Goal: Transaction & Acquisition: Purchase product/service

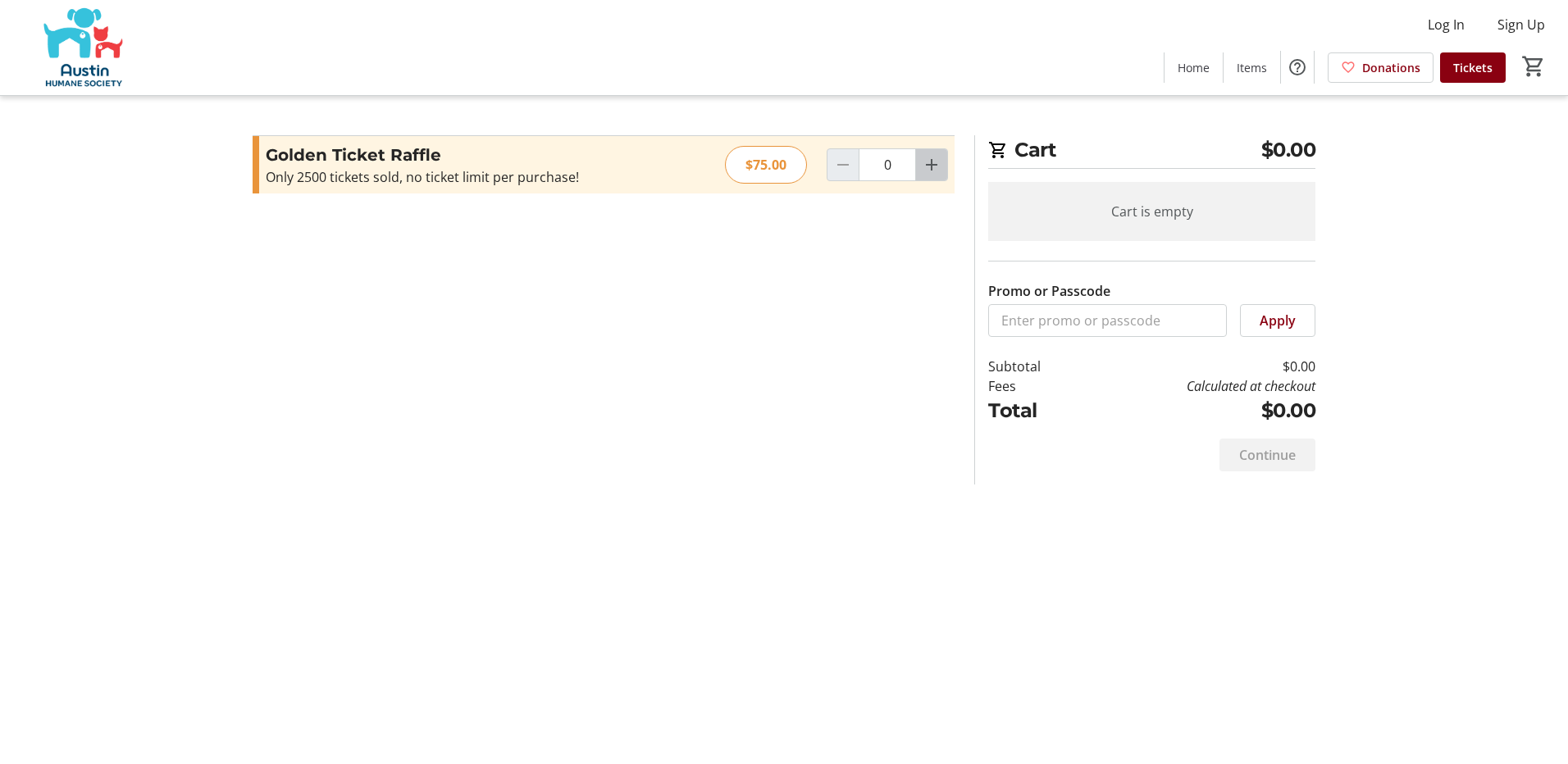
click at [928, 164] on mat-icon "Increment by one" at bounding box center [931, 165] width 20 height 20
type input "1"
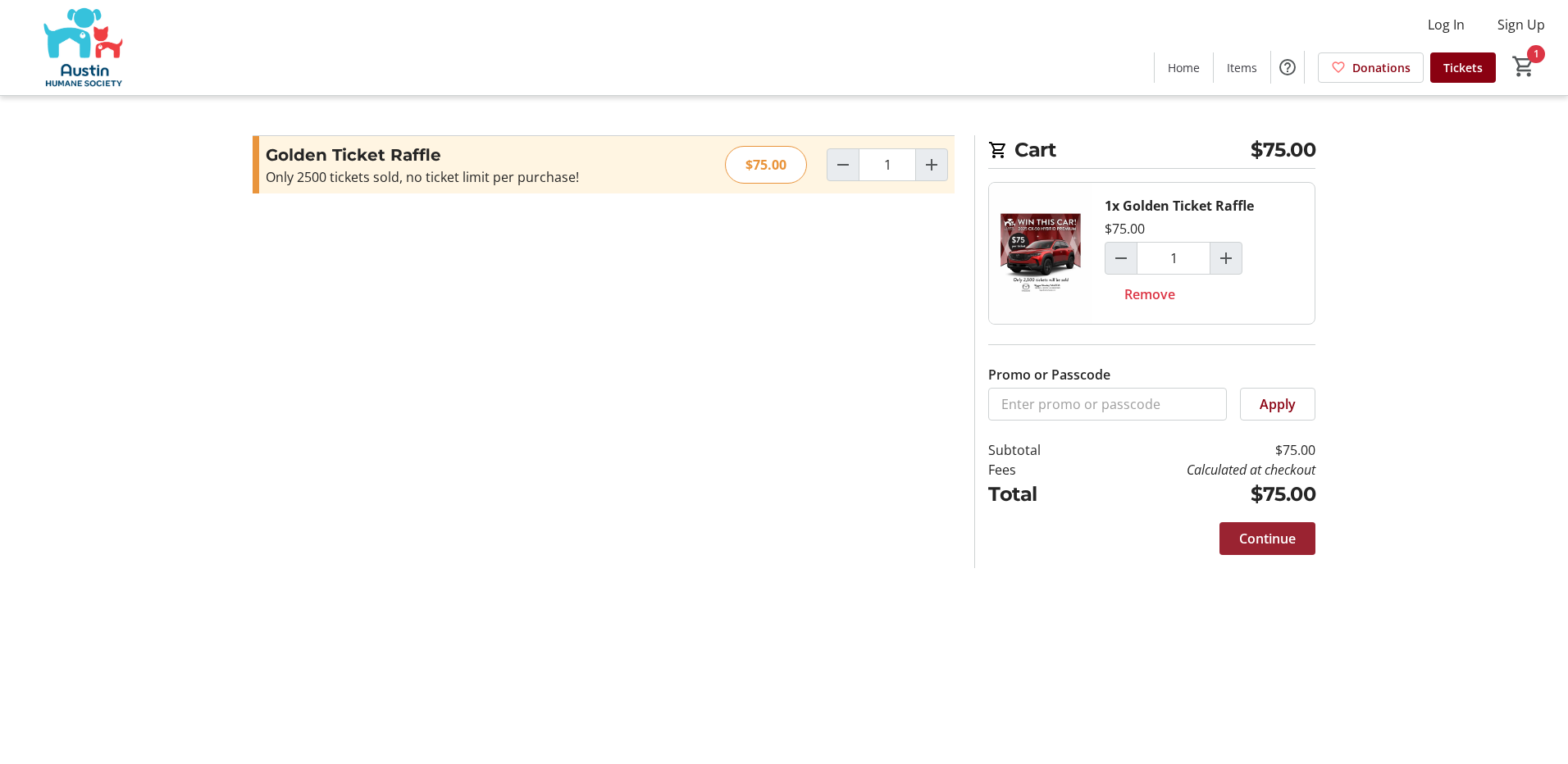
click at [1264, 546] on span "Continue" at bounding box center [1267, 538] width 56 height 20
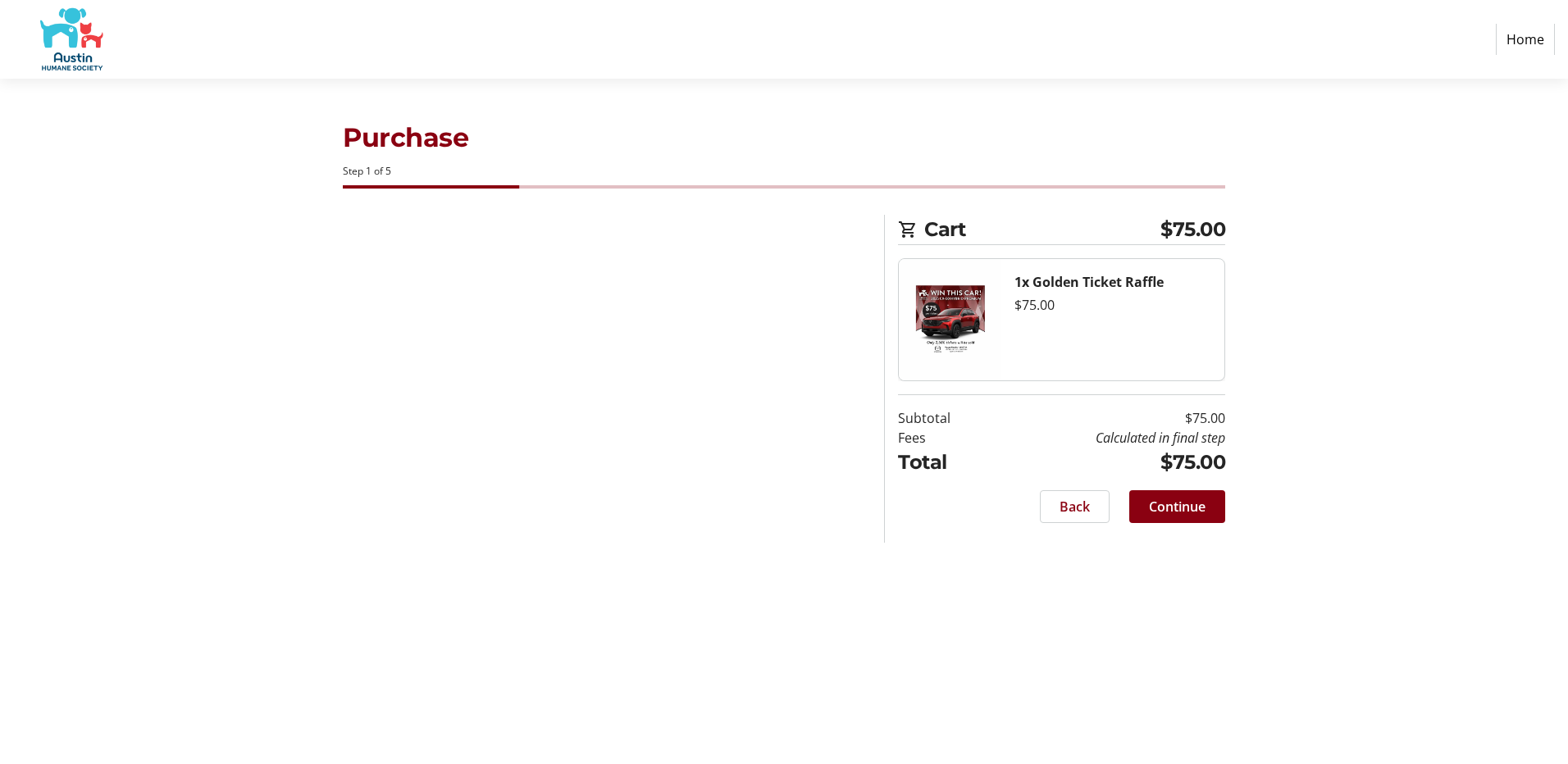
select select "US"
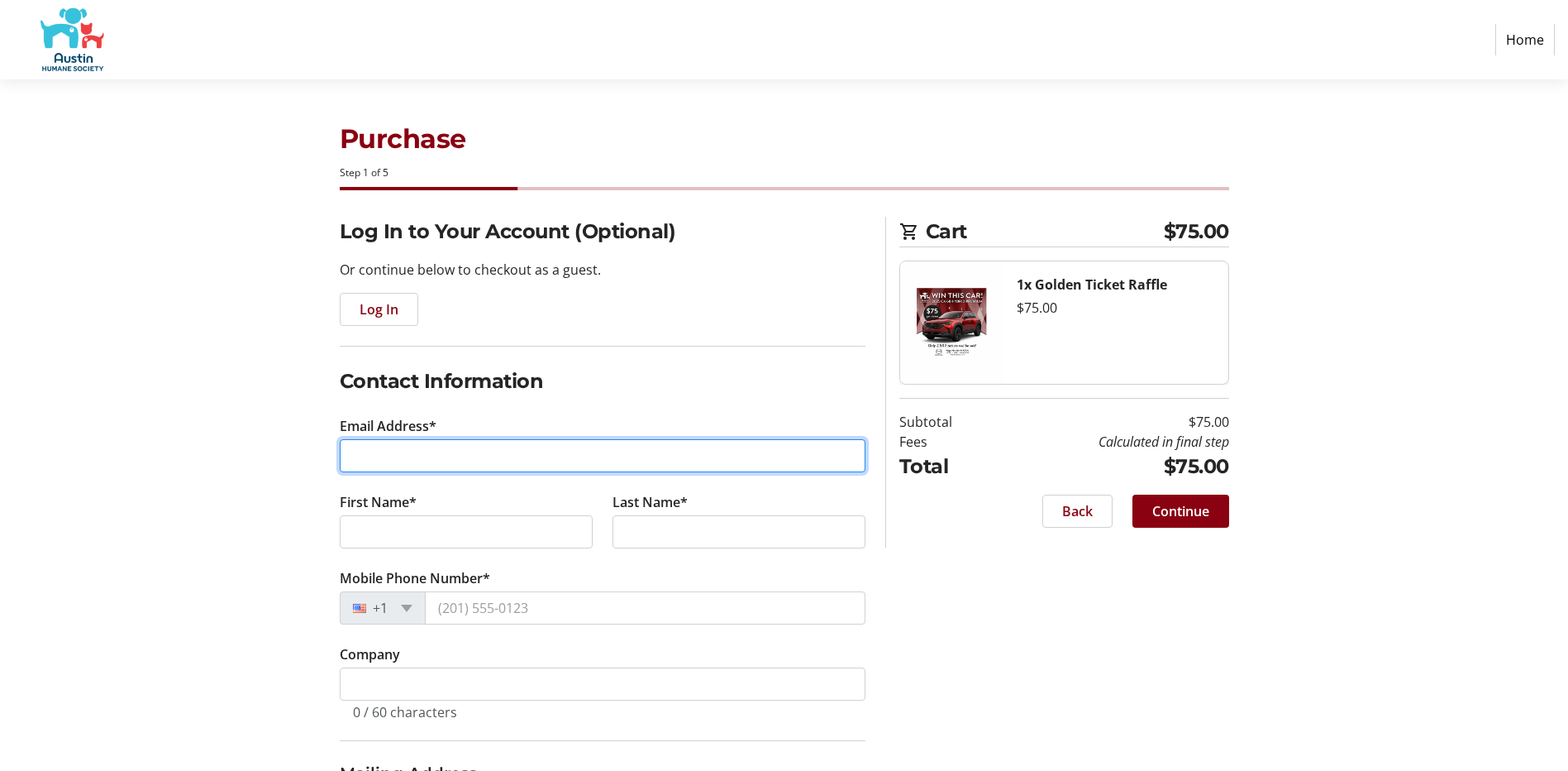
click at [357, 458] on input "Email Address*" at bounding box center [602, 455] width 525 height 33
type input "[EMAIL_ADDRESS][DOMAIN_NAME]"
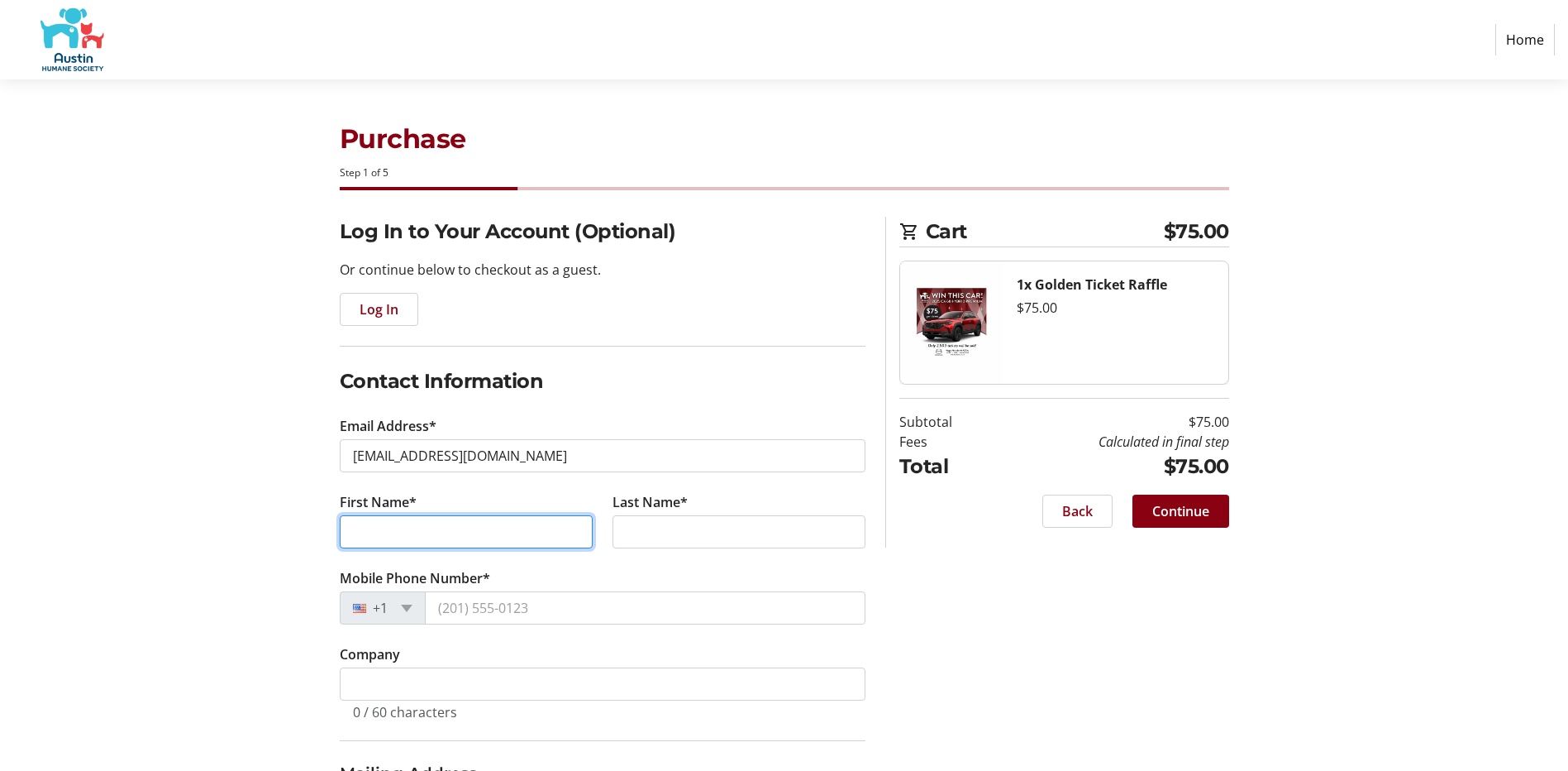
type input "[PERSON_NAME]"
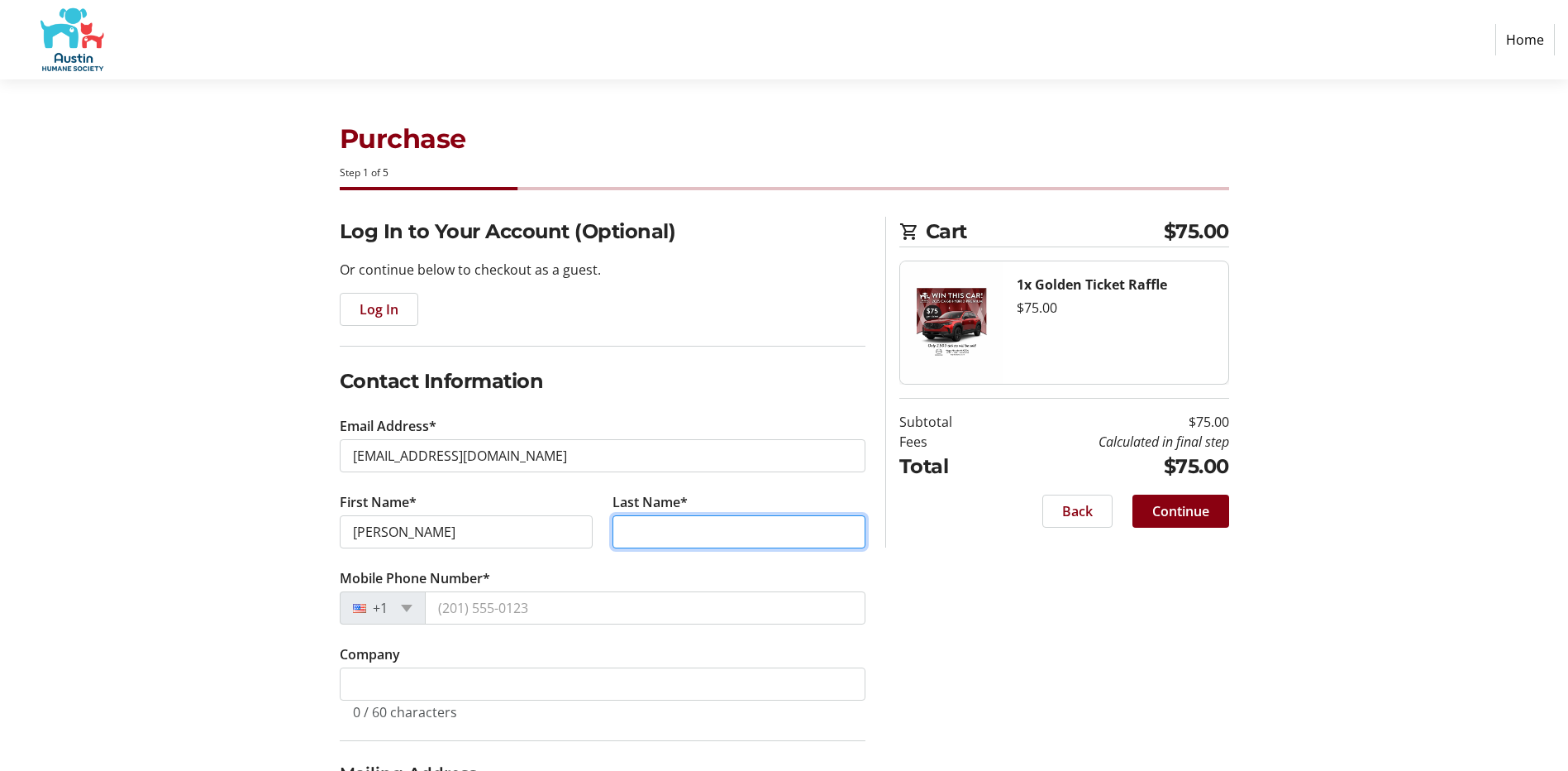
type input "[PERSON_NAME]"
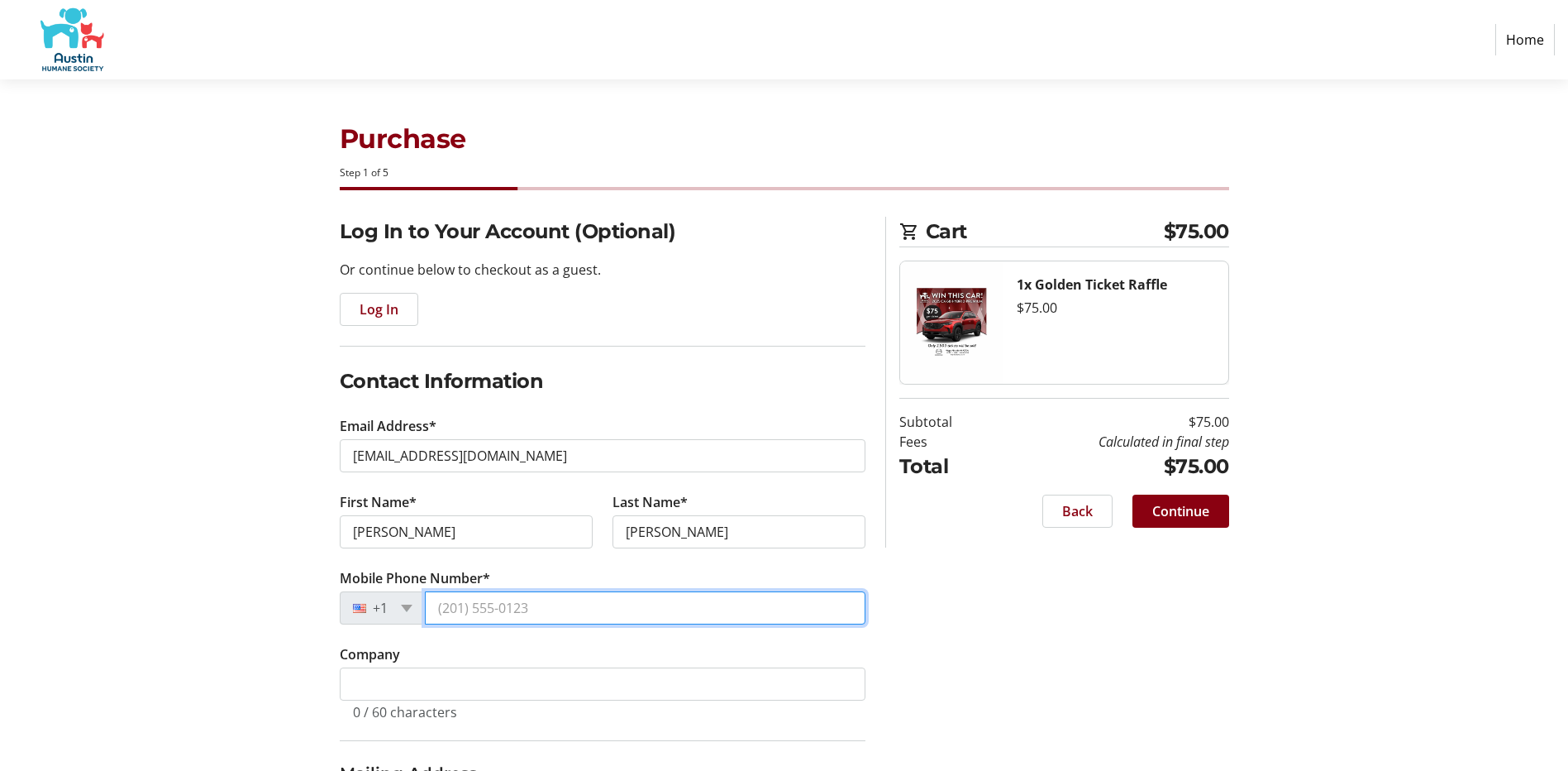
type input "[PHONE_NUMBER]"
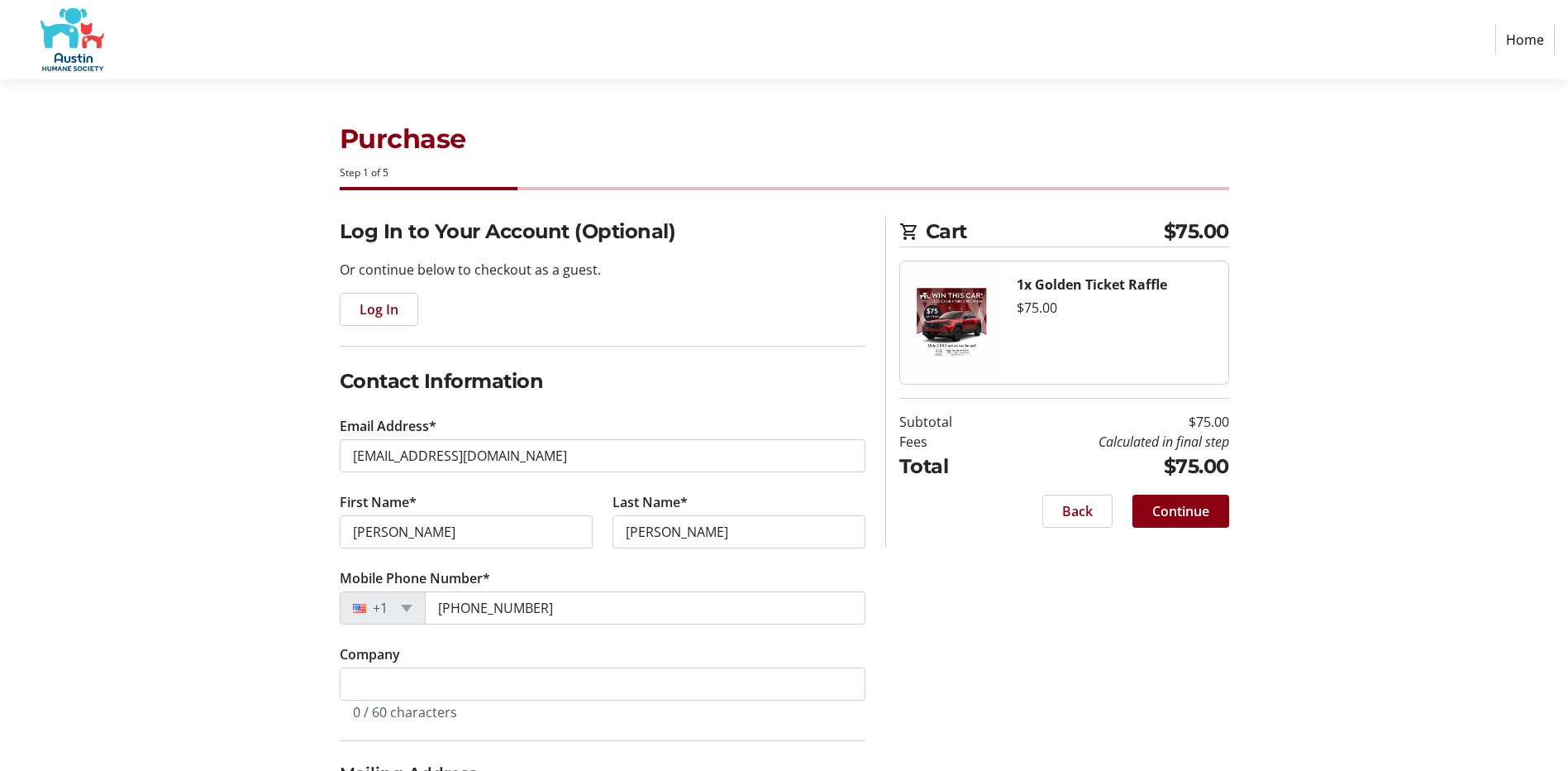
type input "[STREET_ADDRESS]"
type input "[GEOGRAPHIC_DATA], [US_STATE] 78703-"
type input "78703"
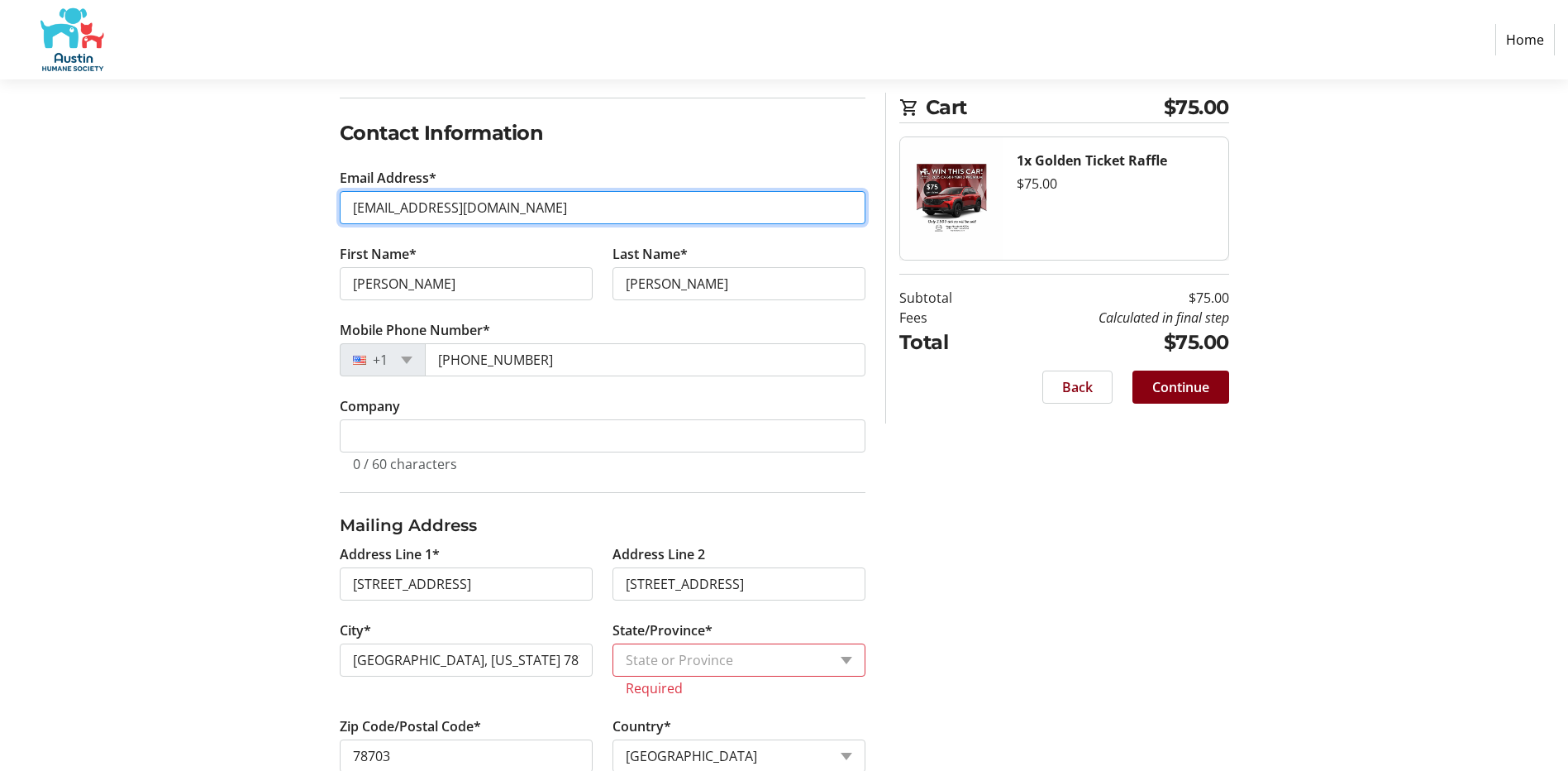
scroll to position [290, 0]
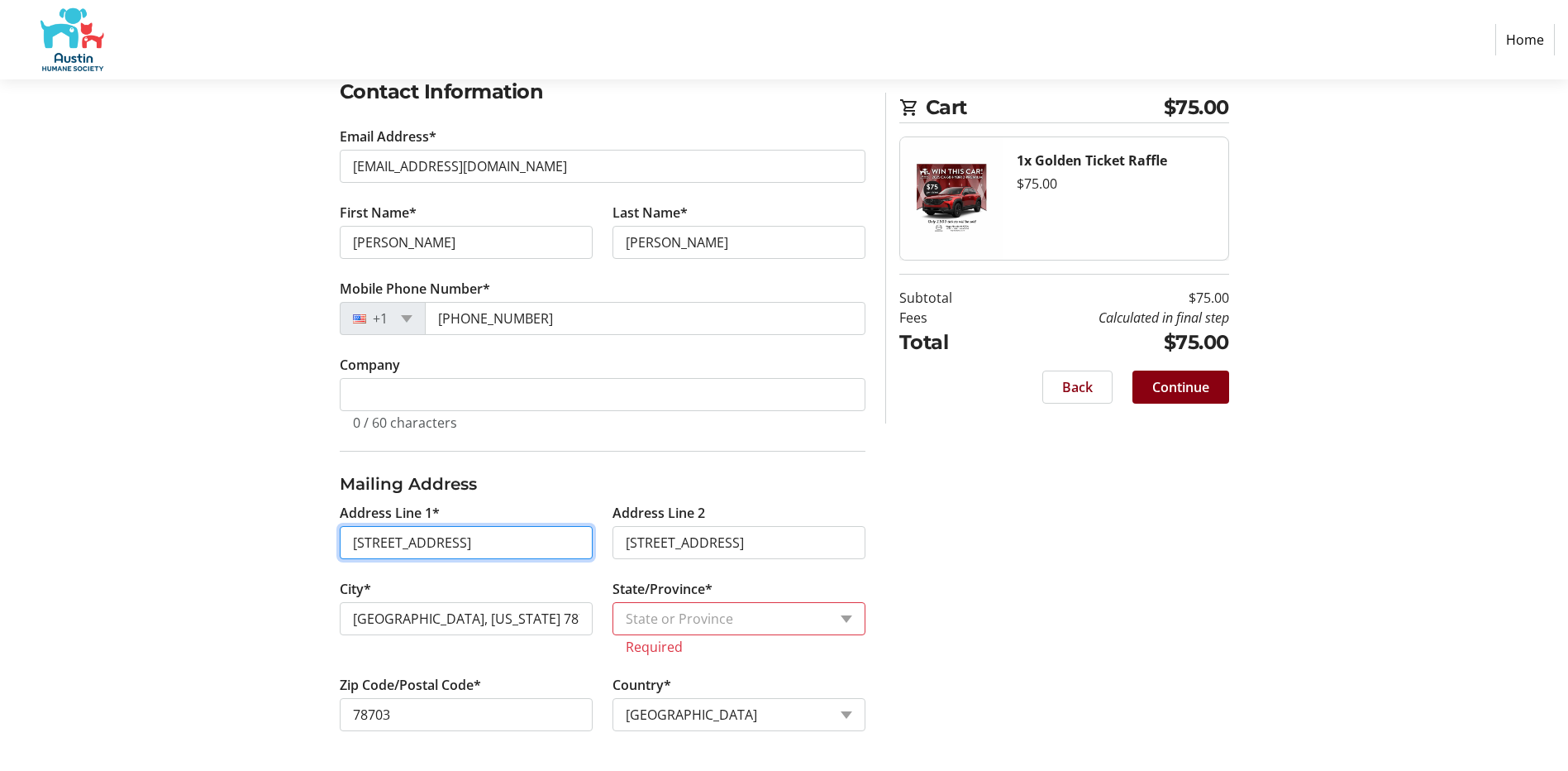
click at [579, 538] on input "[STREET_ADDRESS]" at bounding box center [466, 542] width 253 height 33
type input "[STREET_ADDRESS]"
type input "Austin"
select select "[GEOGRAPHIC_DATA]"
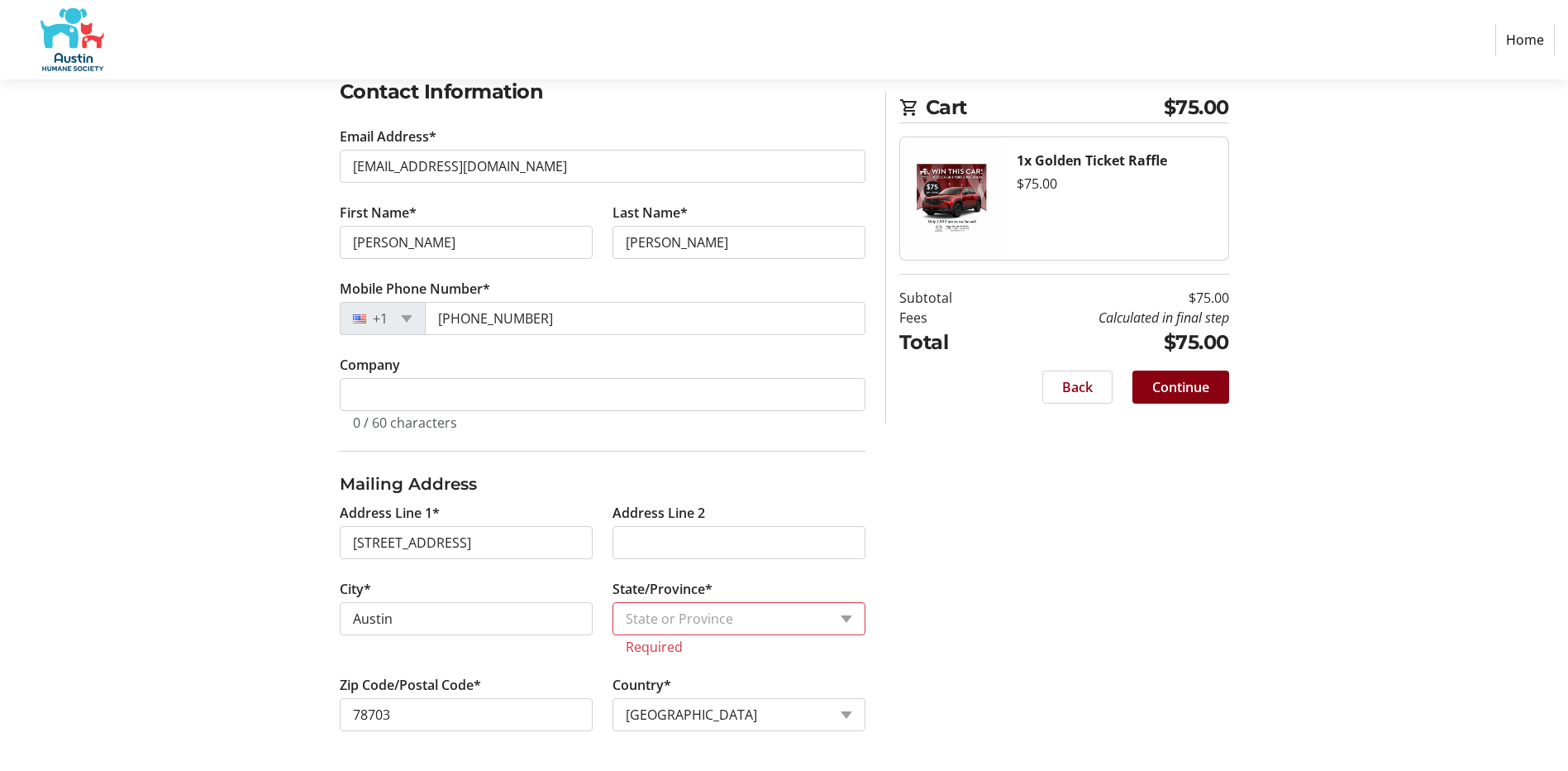
scroll to position [270, 0]
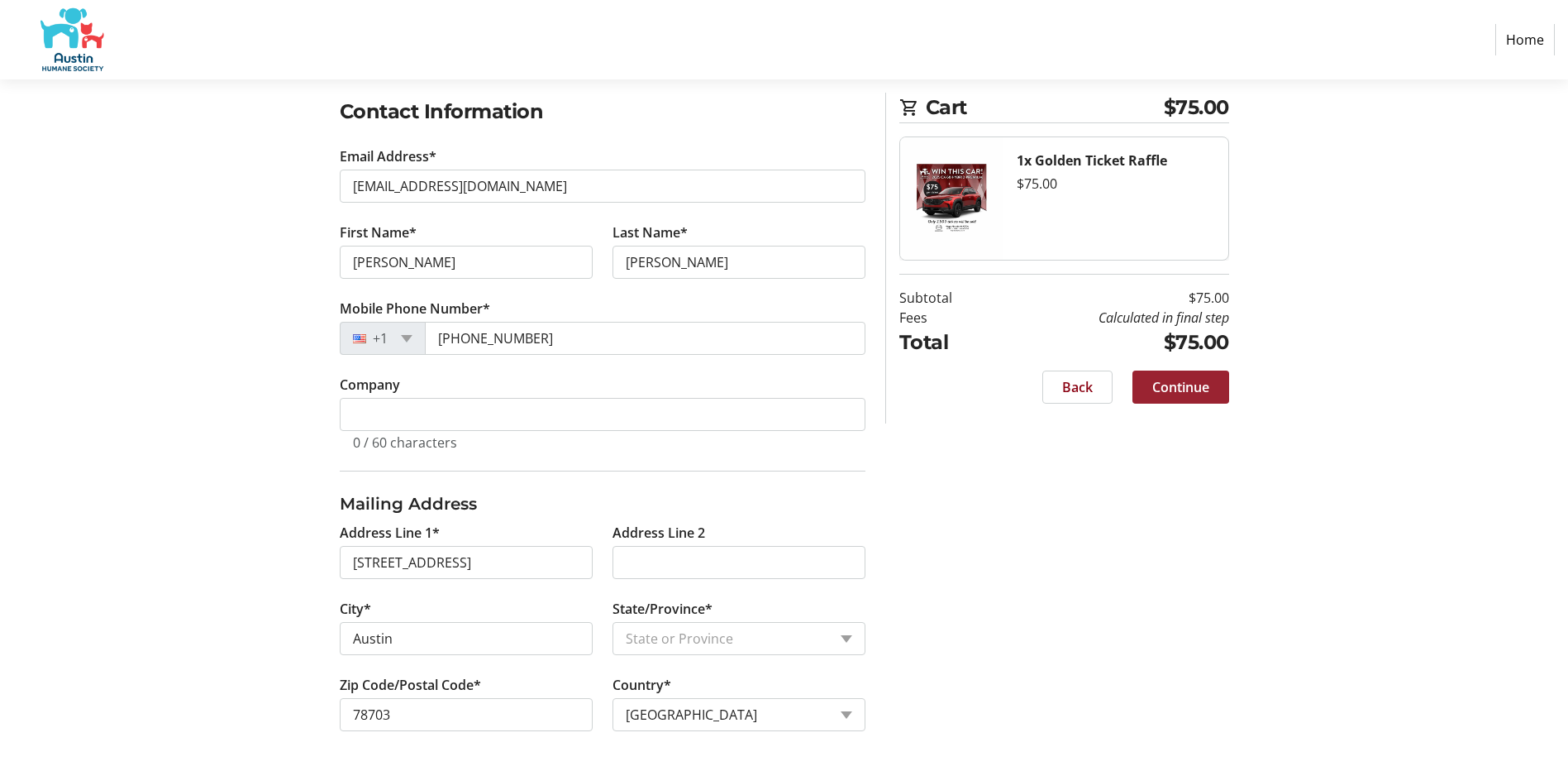
click at [1174, 386] on span "Continue" at bounding box center [1181, 387] width 57 height 20
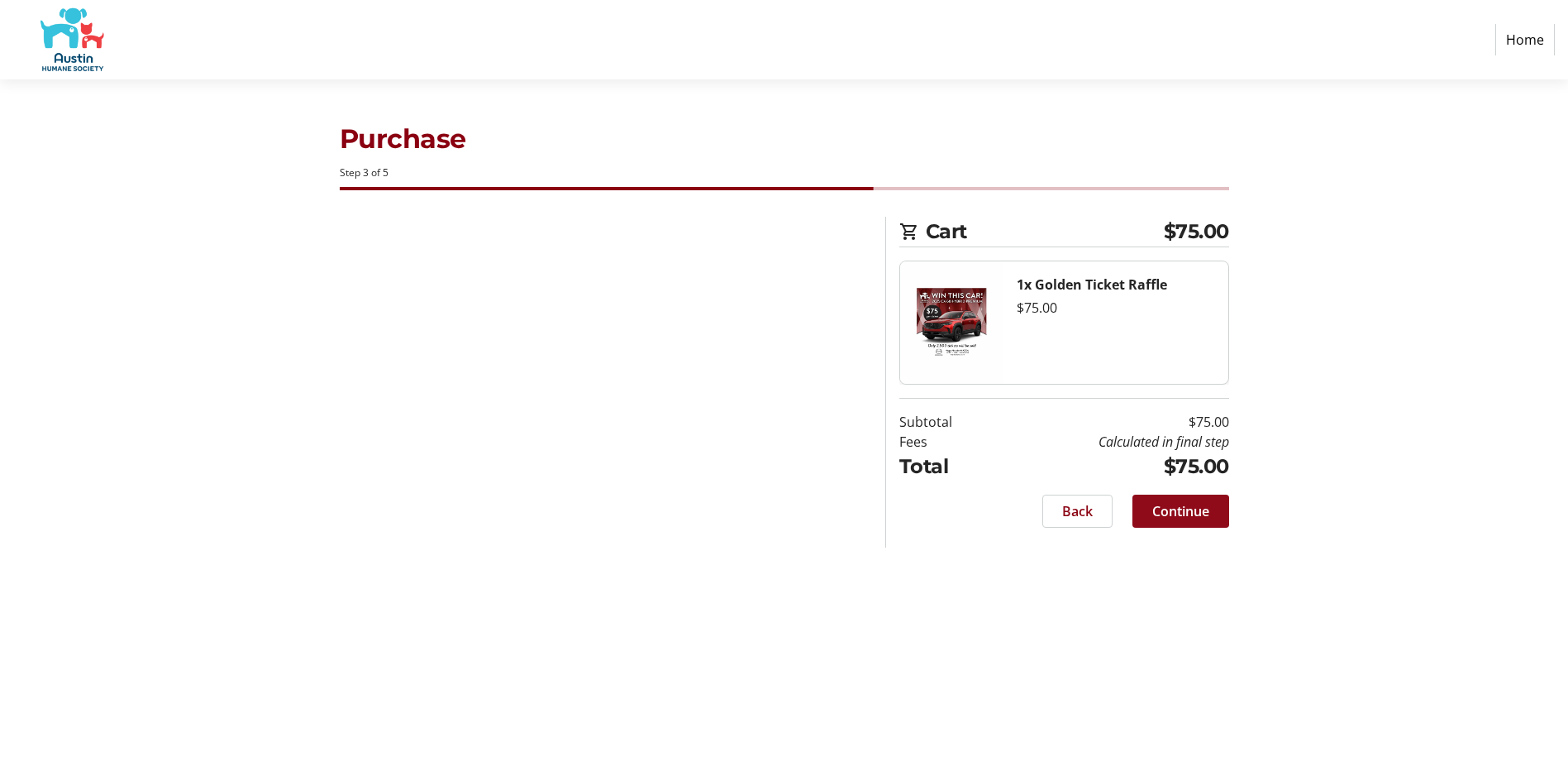
scroll to position [0, 0]
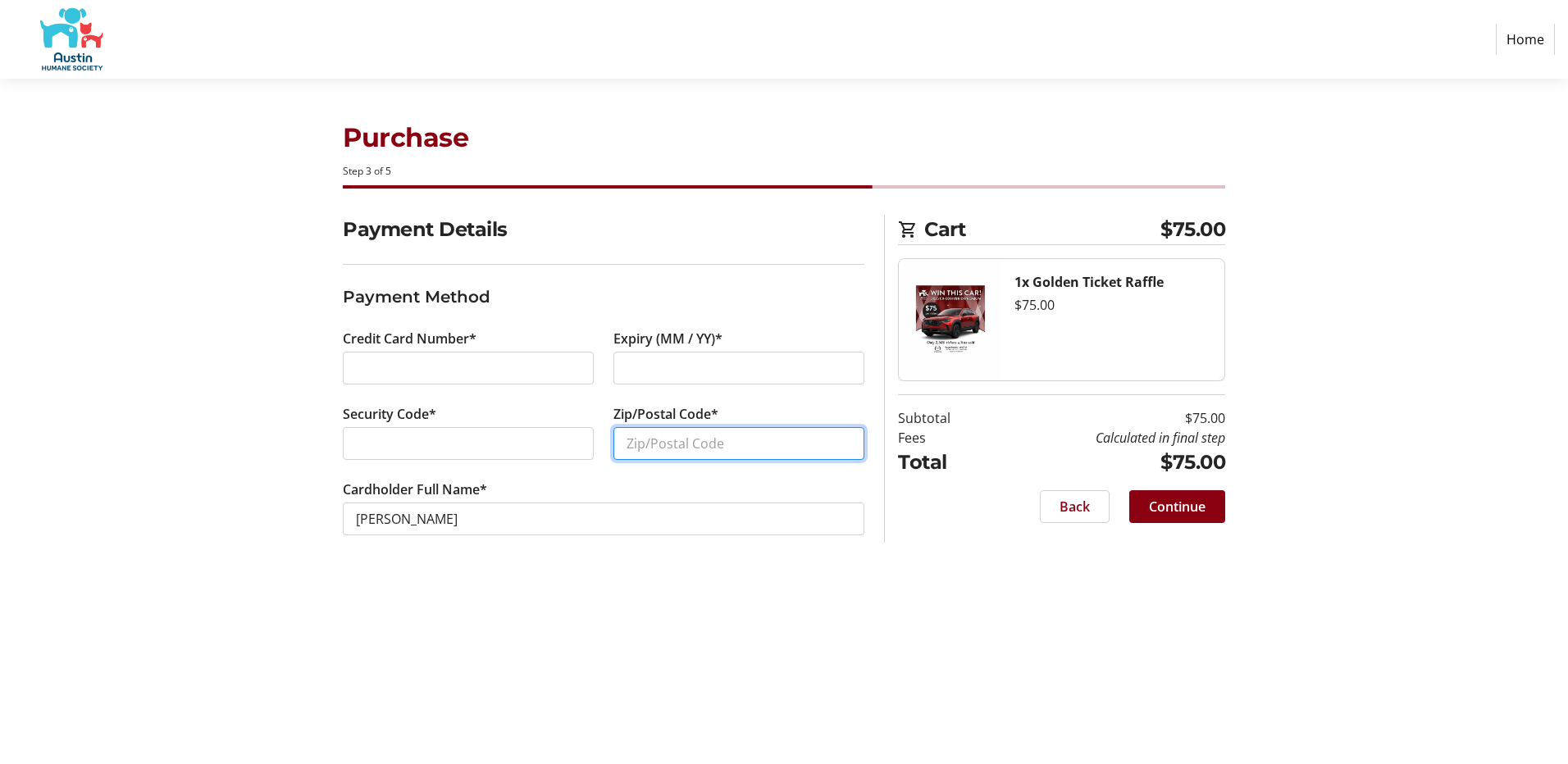
click at [649, 443] on input "Zip/Postal Code*" at bounding box center [738, 443] width 251 height 33
type input "78703"
click at [1189, 507] on span "Continue" at bounding box center [1177, 506] width 56 height 20
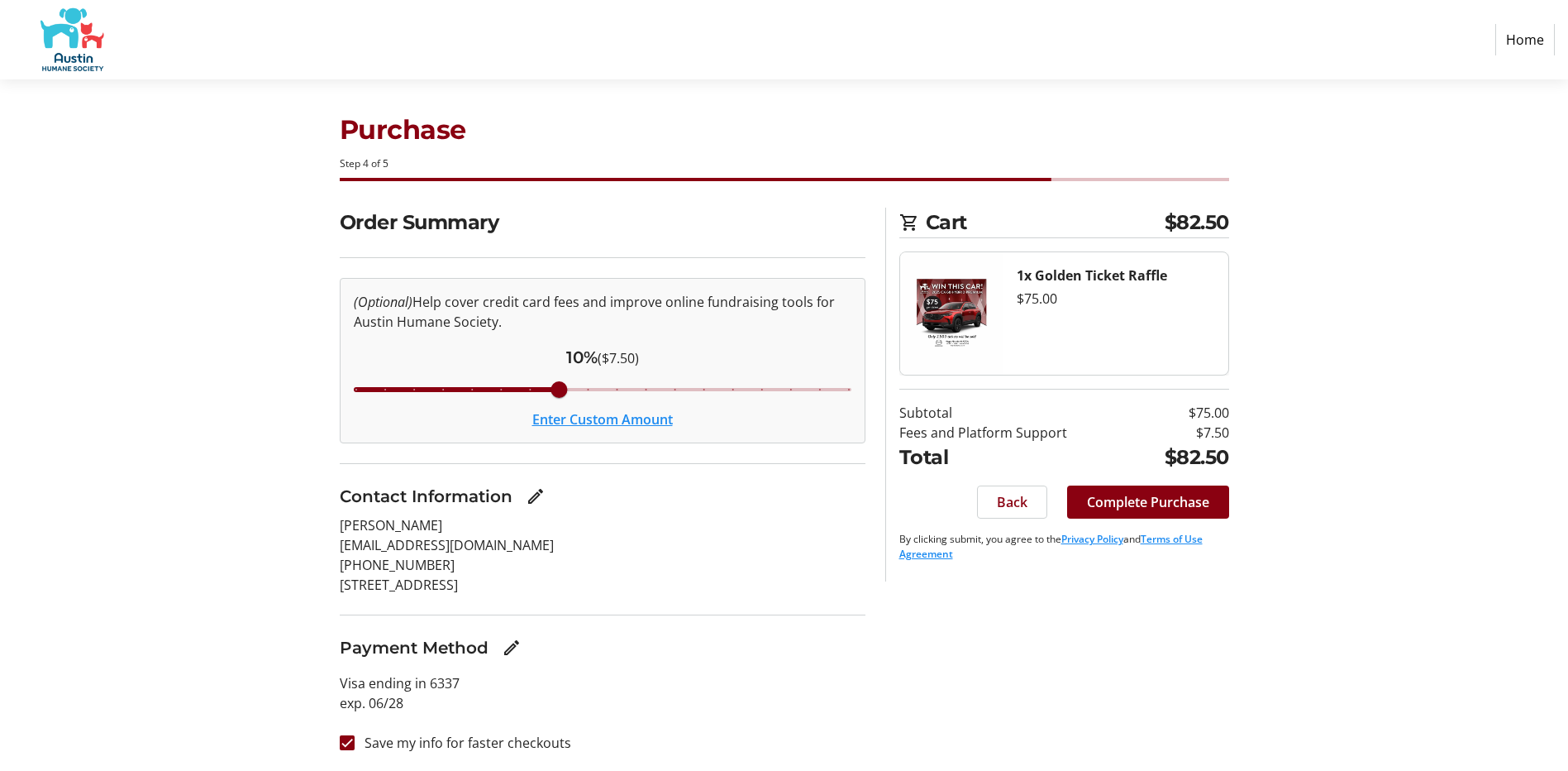
scroll to position [10, 0]
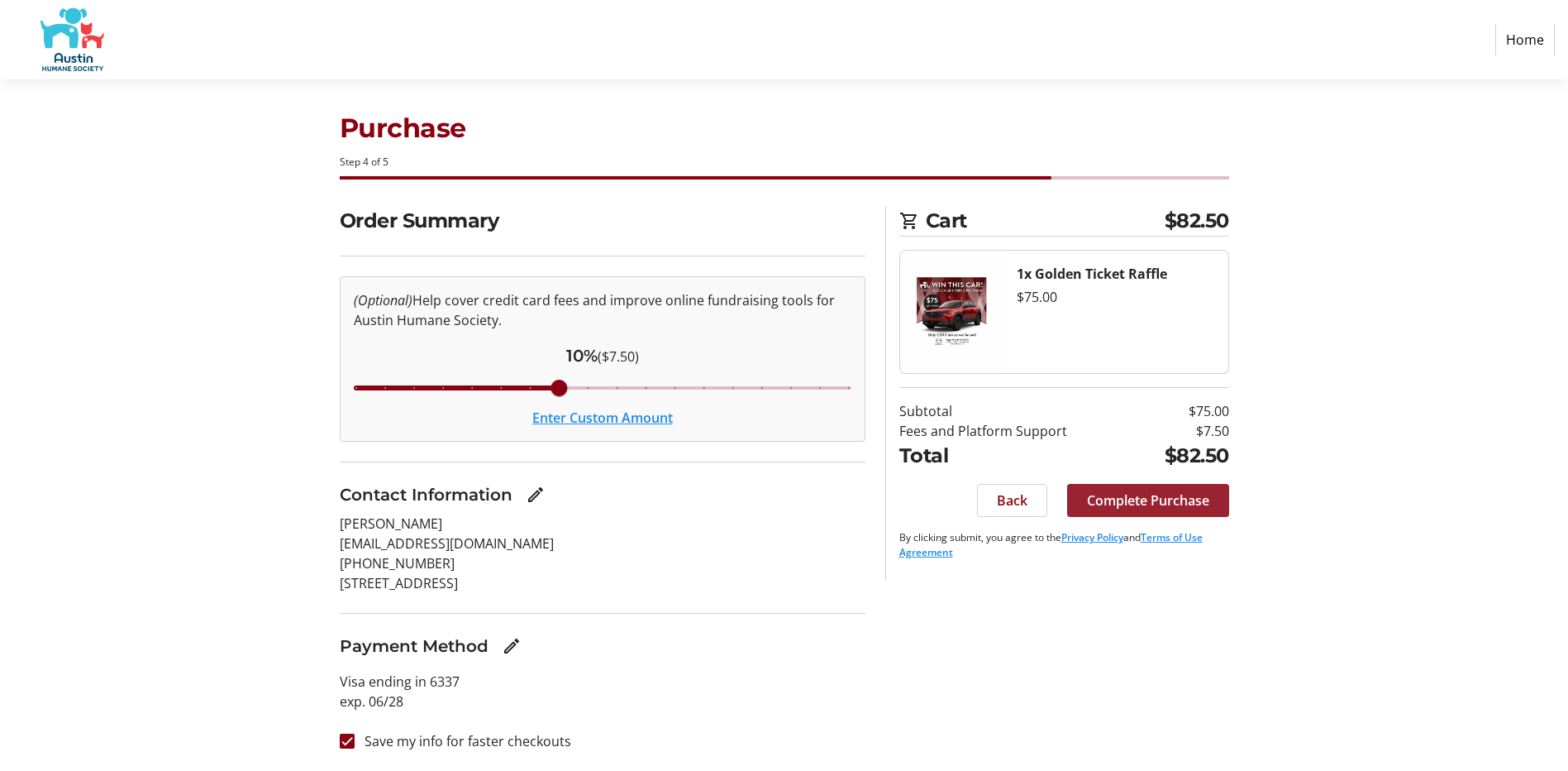
click at [1148, 501] on span "Complete Purchase" at bounding box center [1148, 500] width 123 height 20
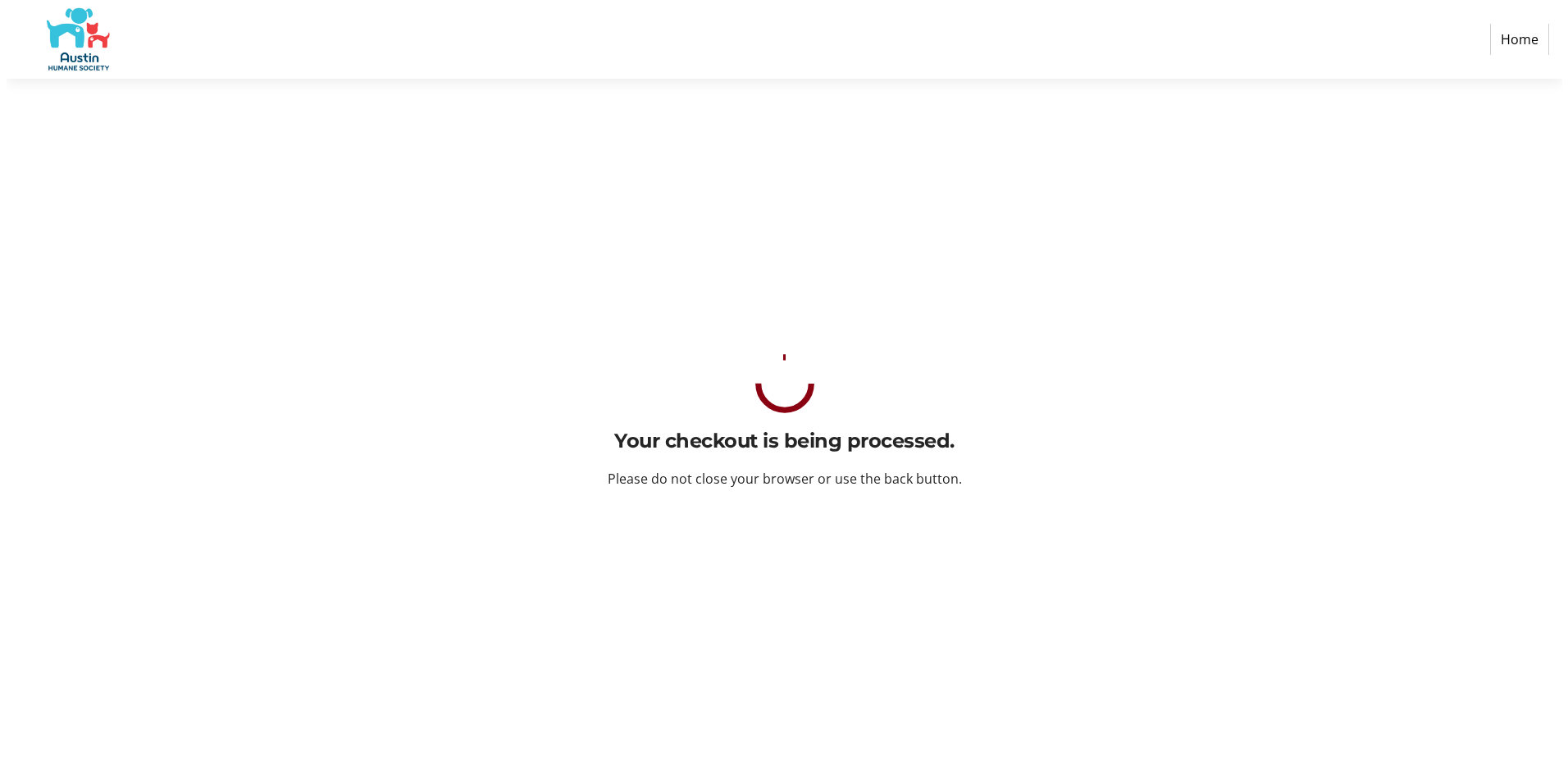
scroll to position [0, 0]
